Goal: Task Accomplishment & Management: Manage account settings

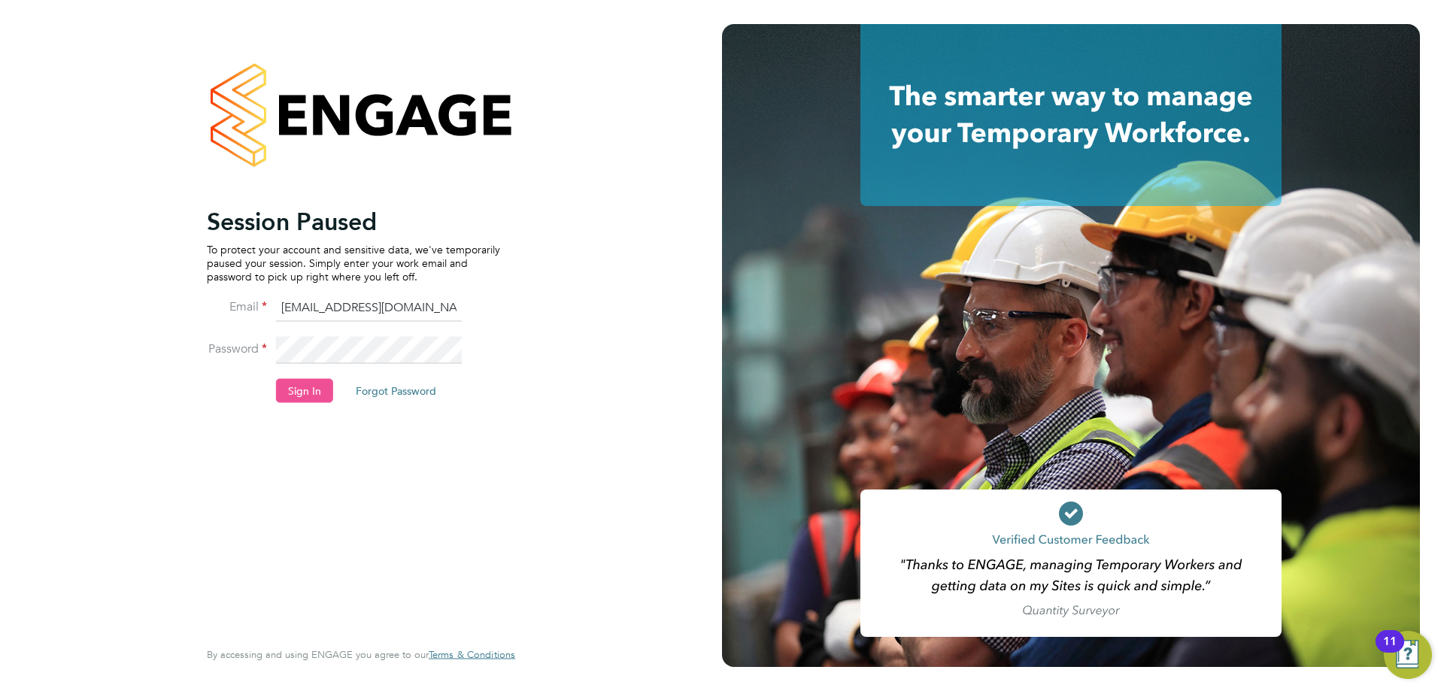
click at [314, 386] on button "Sign In" at bounding box center [304, 390] width 57 height 24
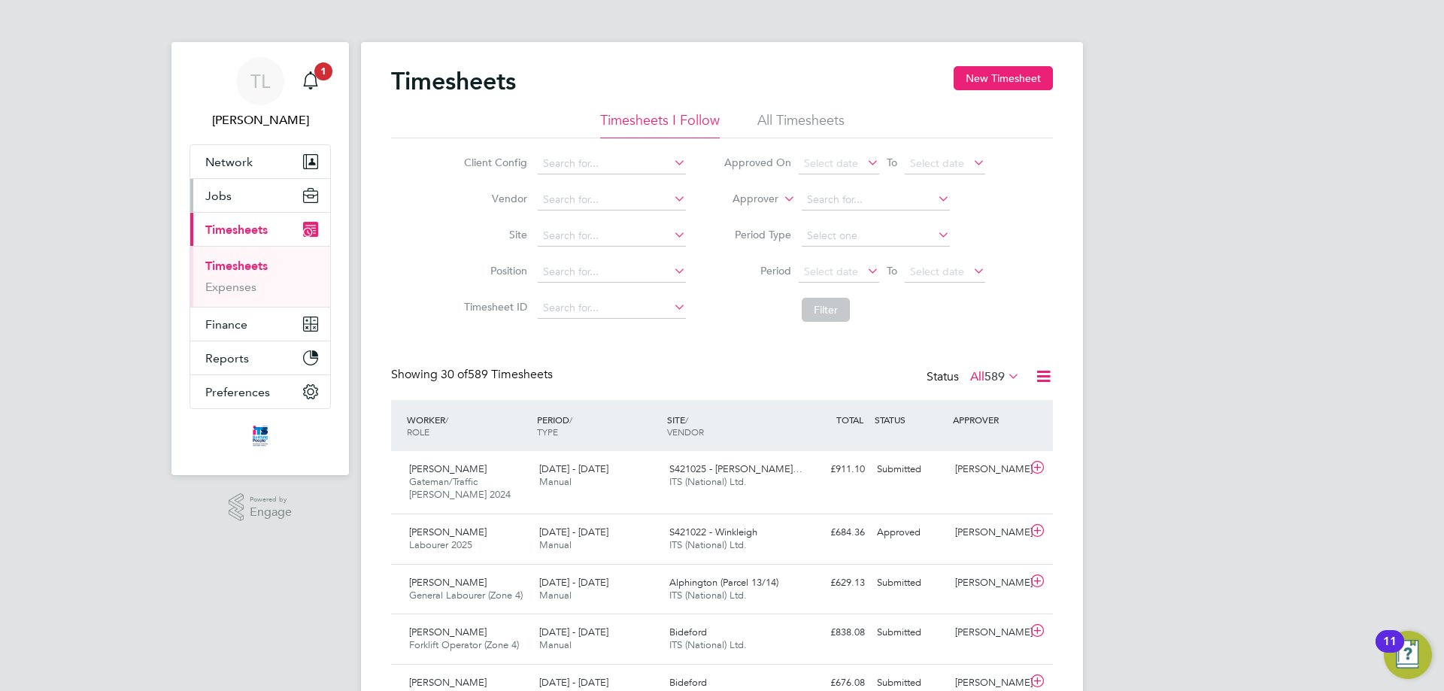
click at [218, 193] on span "Jobs" at bounding box center [218, 196] width 26 height 14
click at [211, 192] on span "Jobs" at bounding box center [218, 196] width 26 height 14
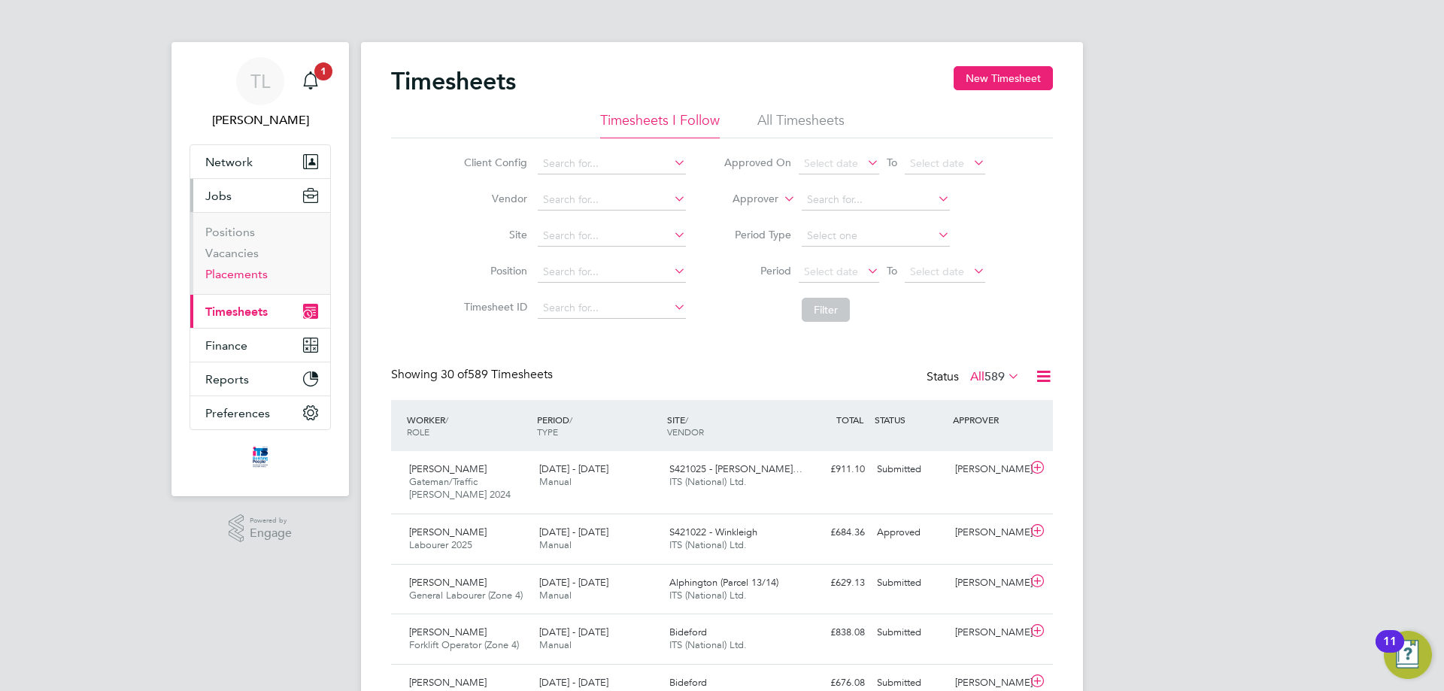
click at [238, 274] on link "Placements" at bounding box center [236, 274] width 62 height 14
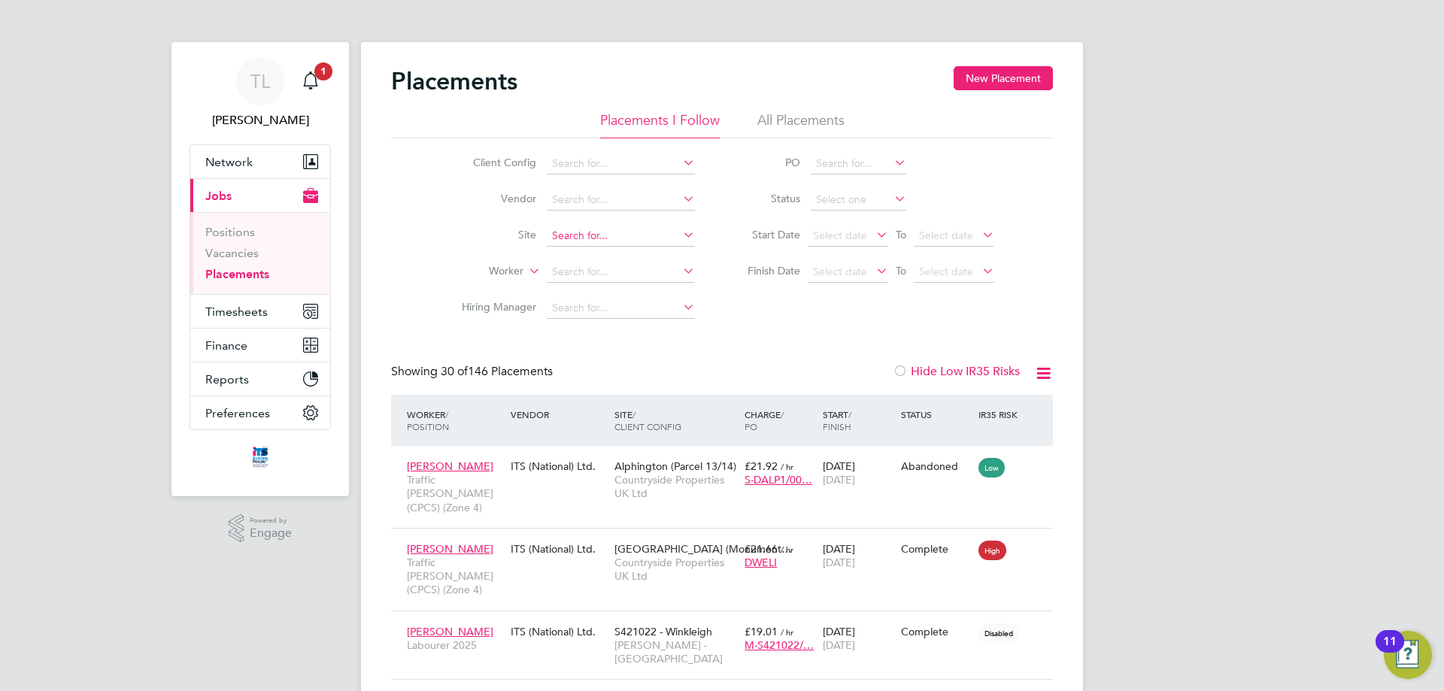
click at [604, 236] on input at bounding box center [621, 236] width 148 height 21
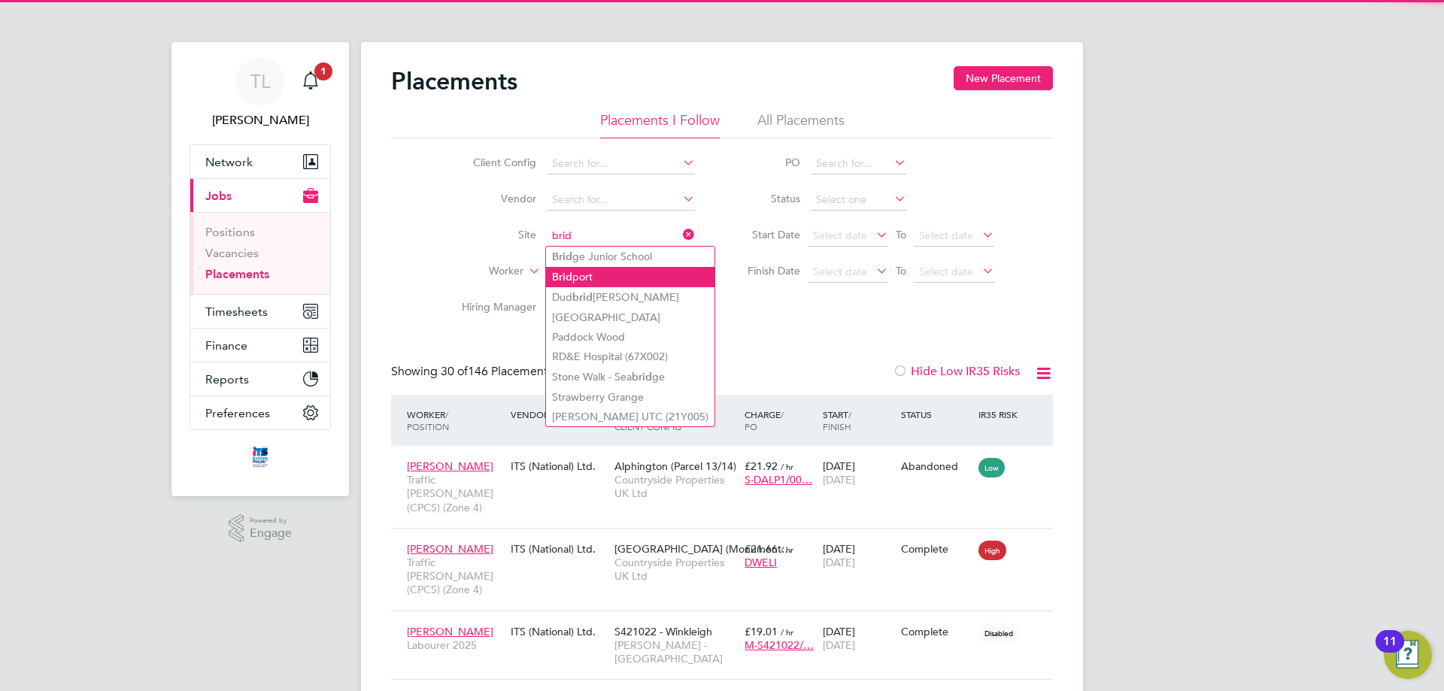
click at [608, 280] on li "Brid port" at bounding box center [630, 277] width 168 height 20
type input "Bridport"
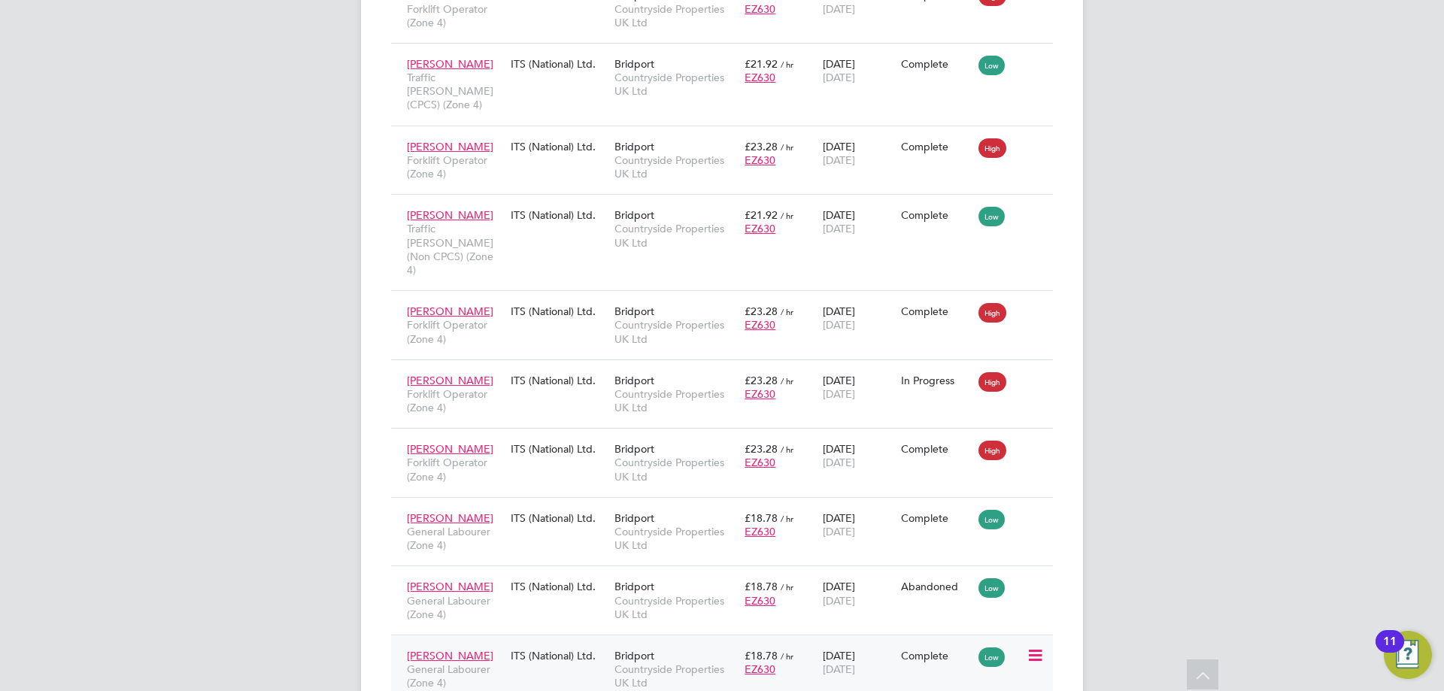
click at [680, 662] on span "Countryside Properties UK Ltd" at bounding box center [675, 675] width 123 height 27
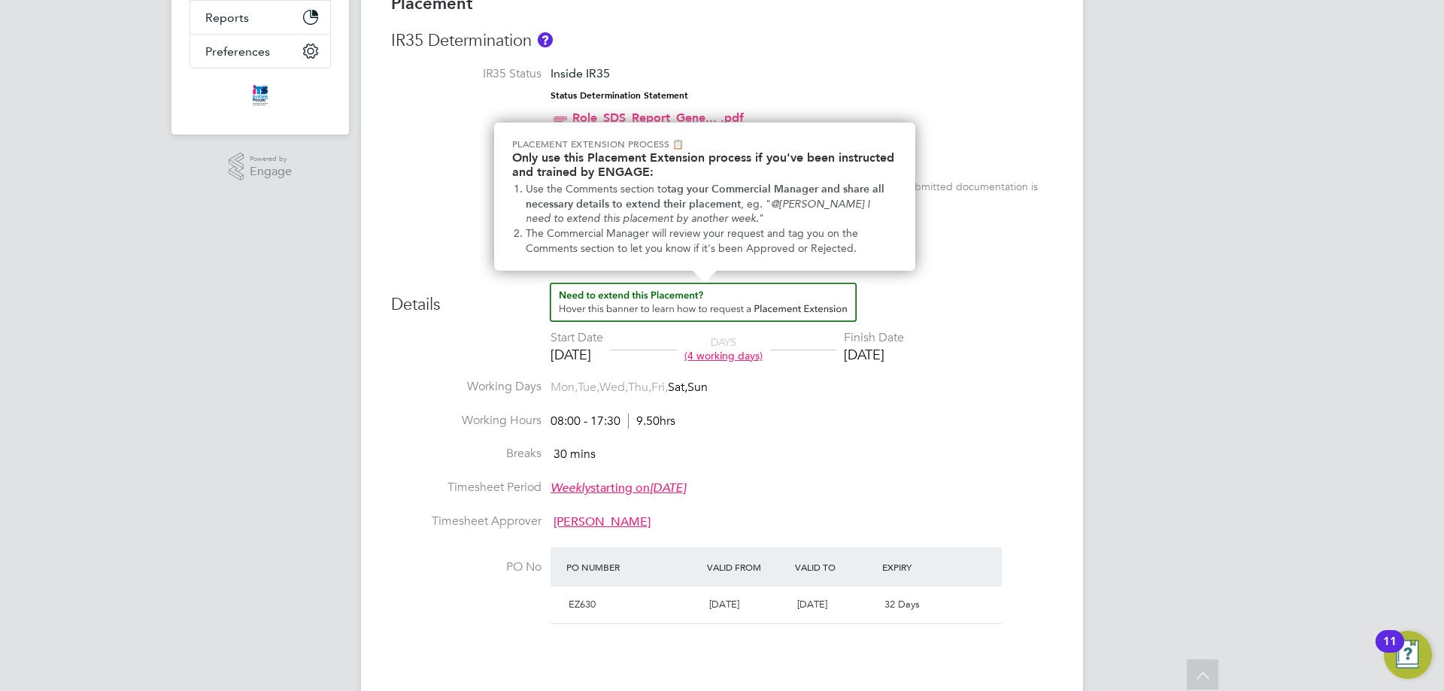
scroll to position [451, 0]
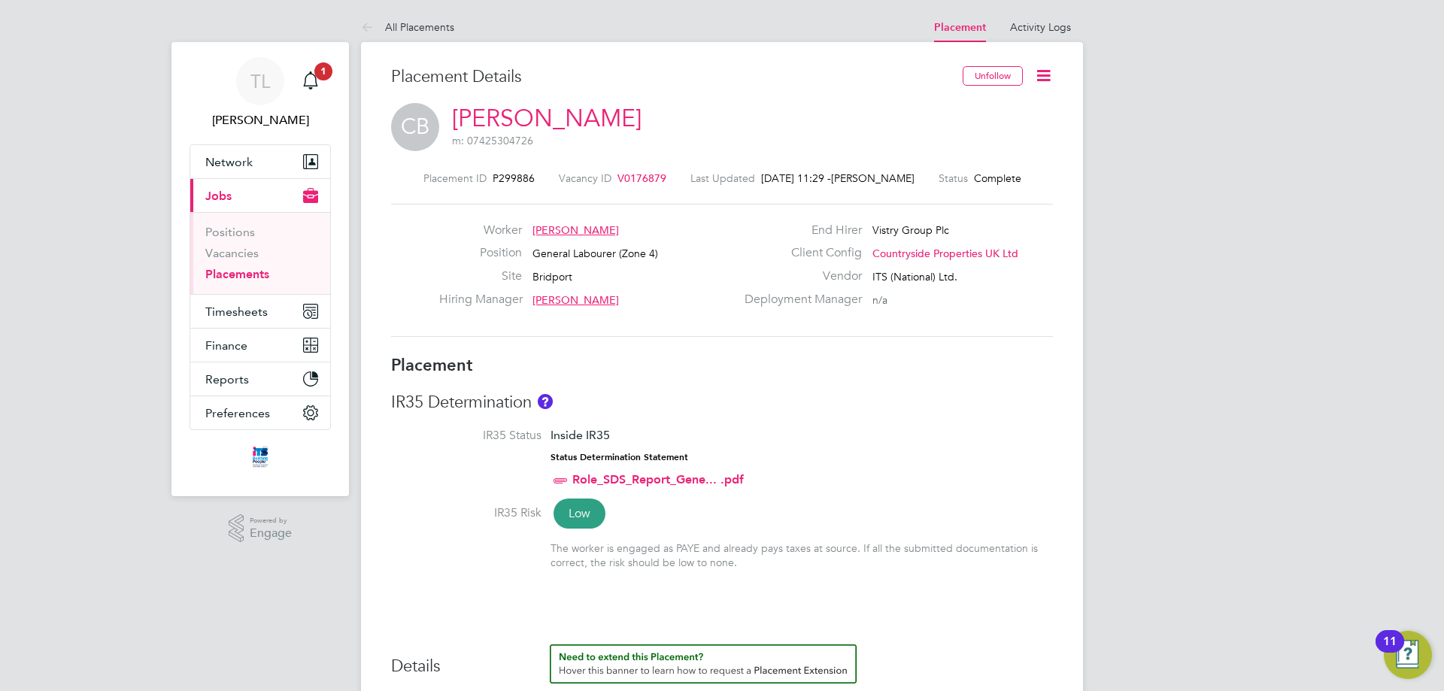
click at [643, 177] on span "V0176879" at bounding box center [641, 178] width 49 height 14
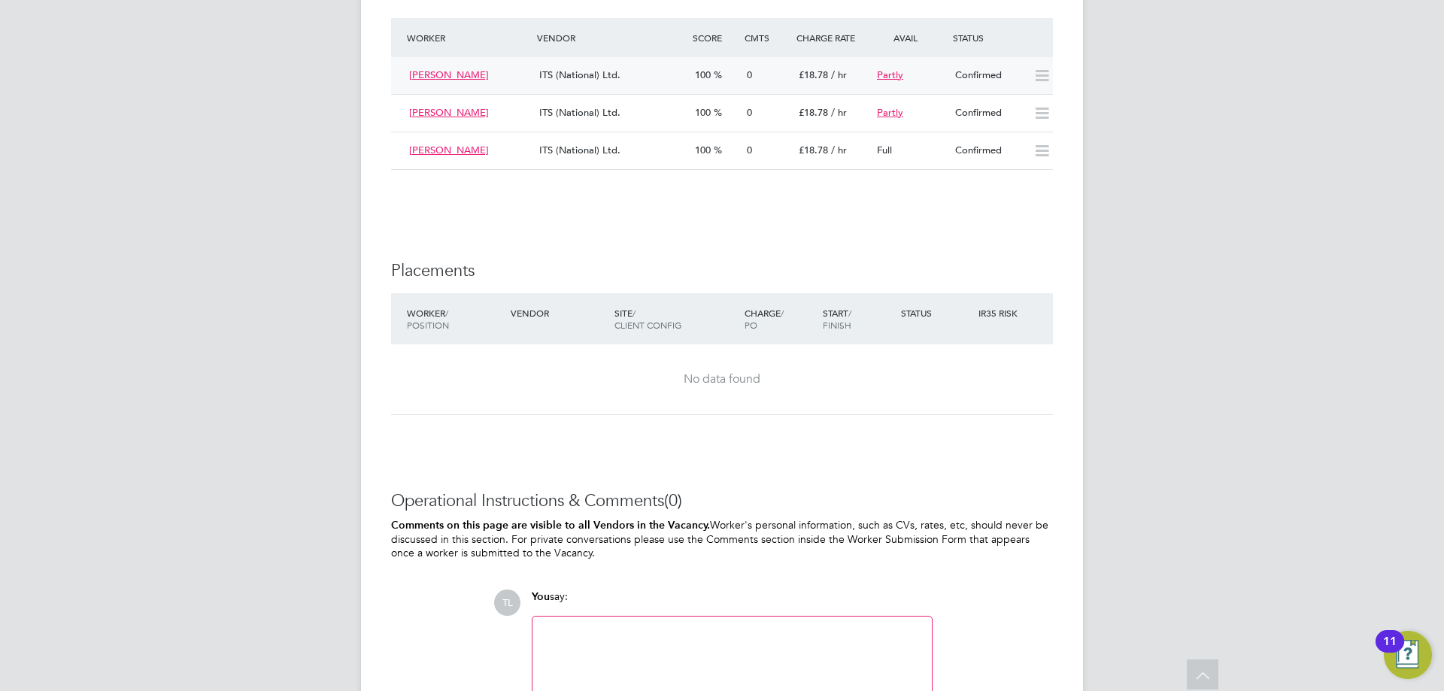
click at [458, 74] on span "[PERSON_NAME]" at bounding box center [449, 74] width 80 height 13
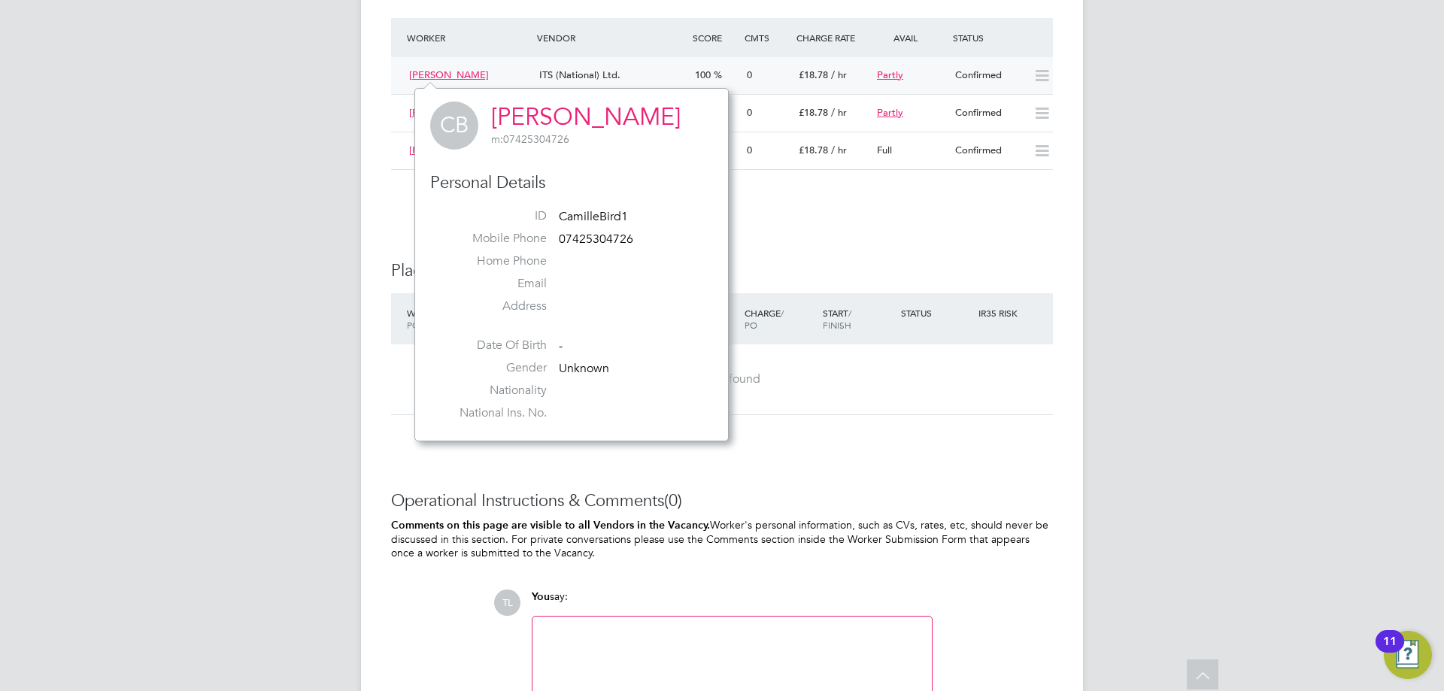
click at [448, 71] on span "[PERSON_NAME]" at bounding box center [449, 74] width 80 height 13
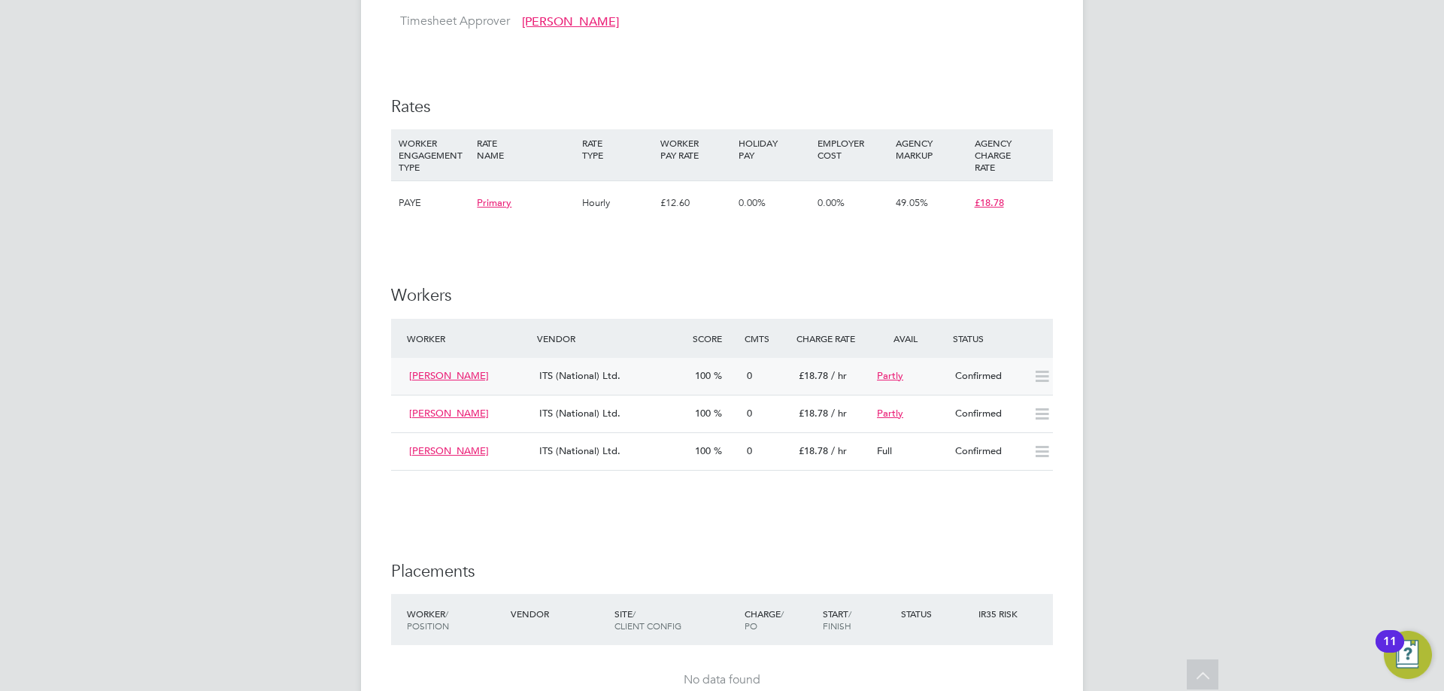
click at [657, 364] on div "ITS (National) Ltd." at bounding box center [611, 376] width 156 height 25
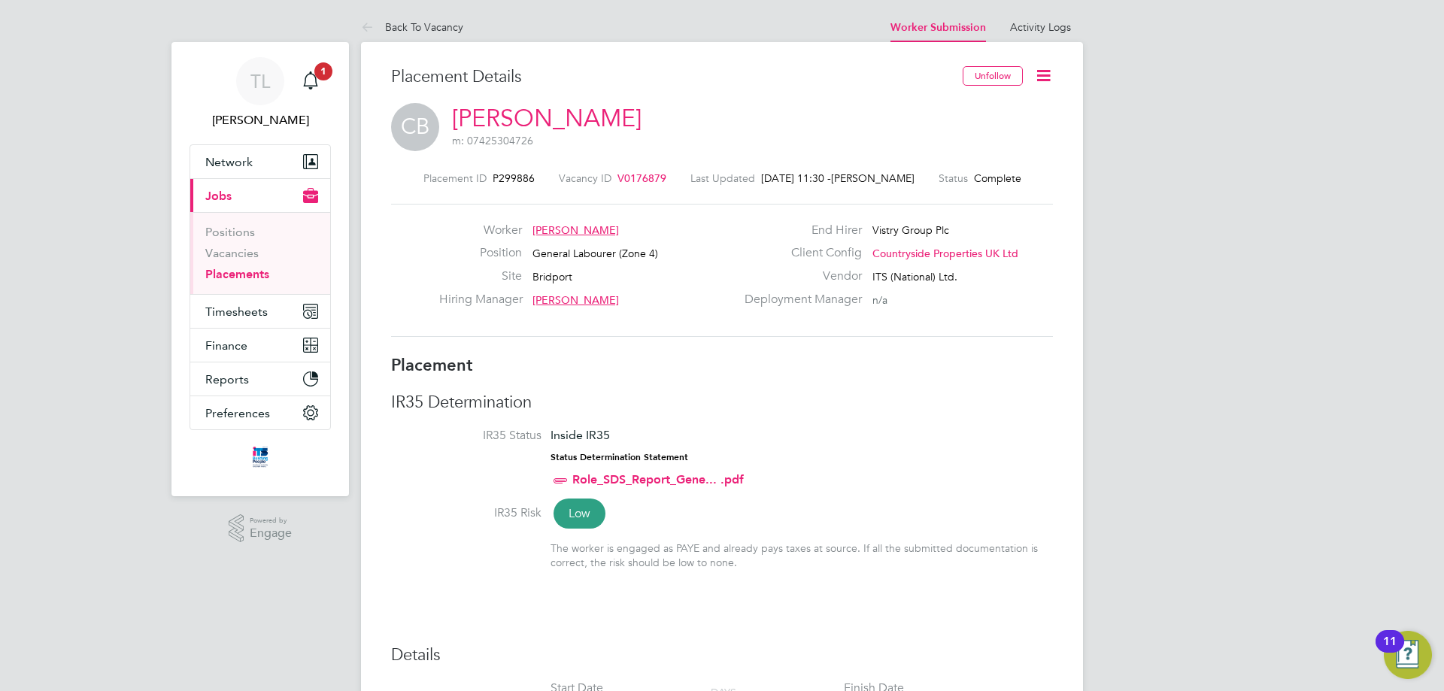
click at [1051, 69] on icon at bounding box center [1043, 75] width 19 height 19
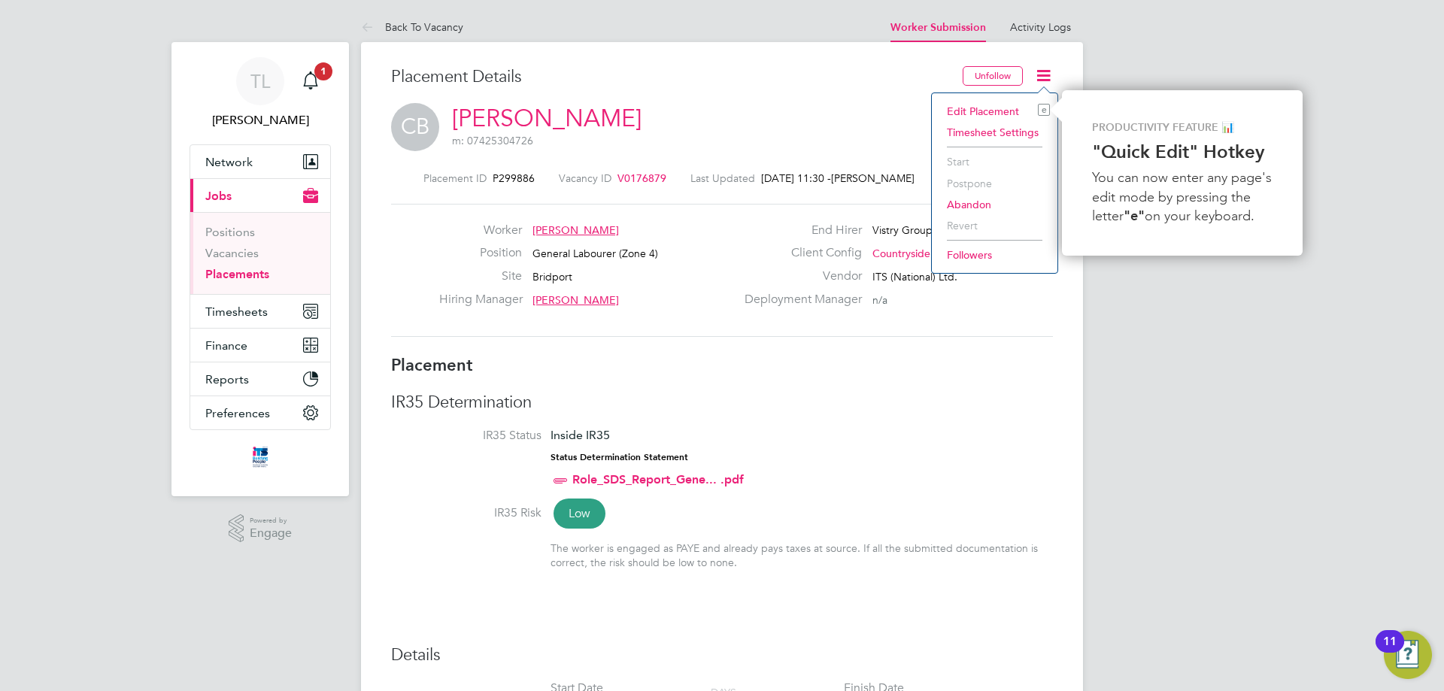
click at [985, 110] on li "Edit Placement e" at bounding box center [994, 111] width 111 height 21
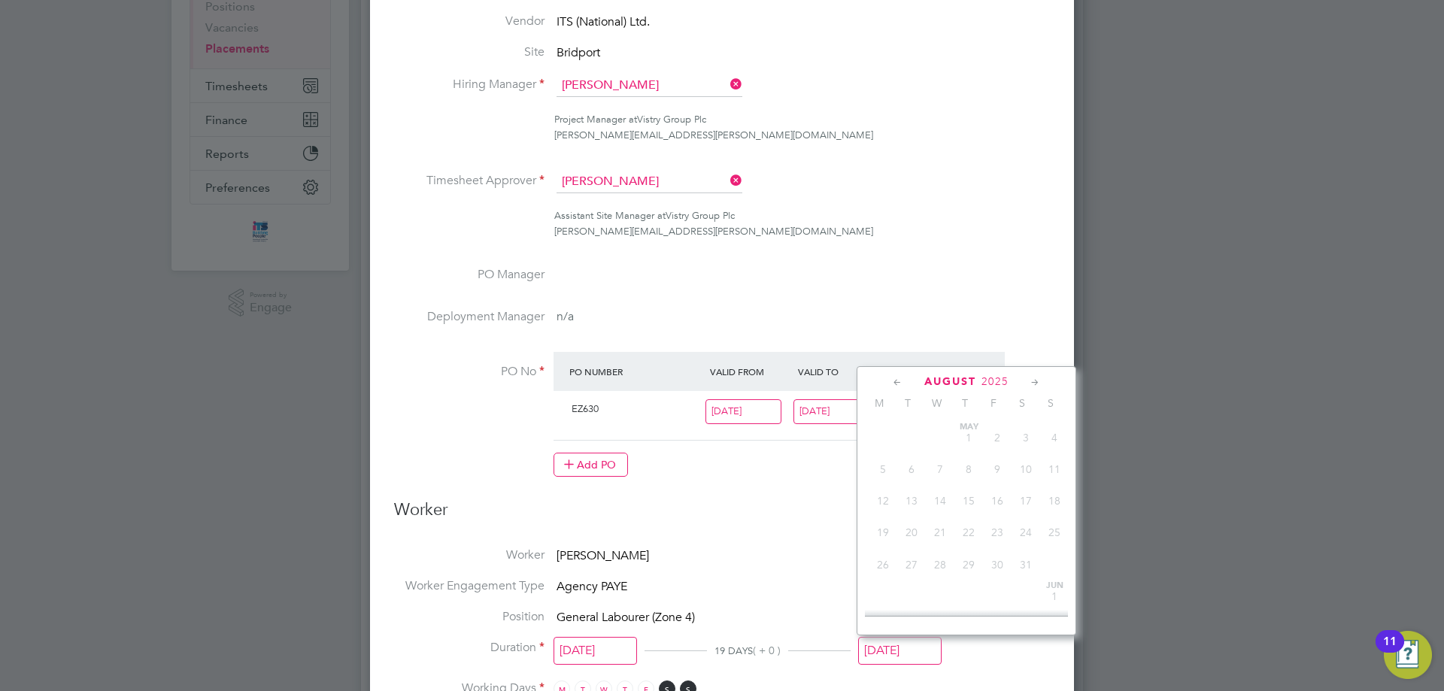
click at [904, 651] on input "[DATE]" at bounding box center [899, 651] width 83 height 28
click at [997, 472] on span "19" at bounding box center [997, 463] width 29 height 29
type input "[DATE]"
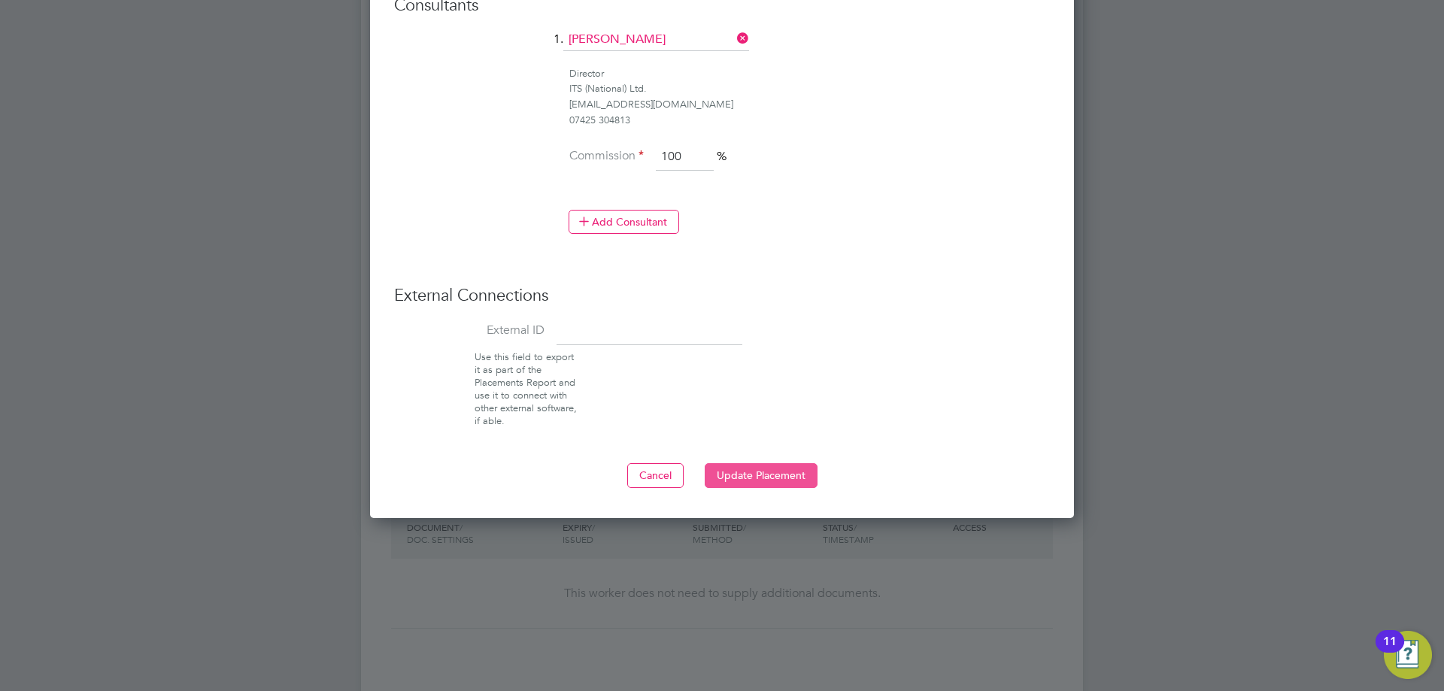
click at [753, 473] on button "Update Placement" at bounding box center [761, 475] width 113 height 24
